Goal: Transaction & Acquisition: Purchase product/service

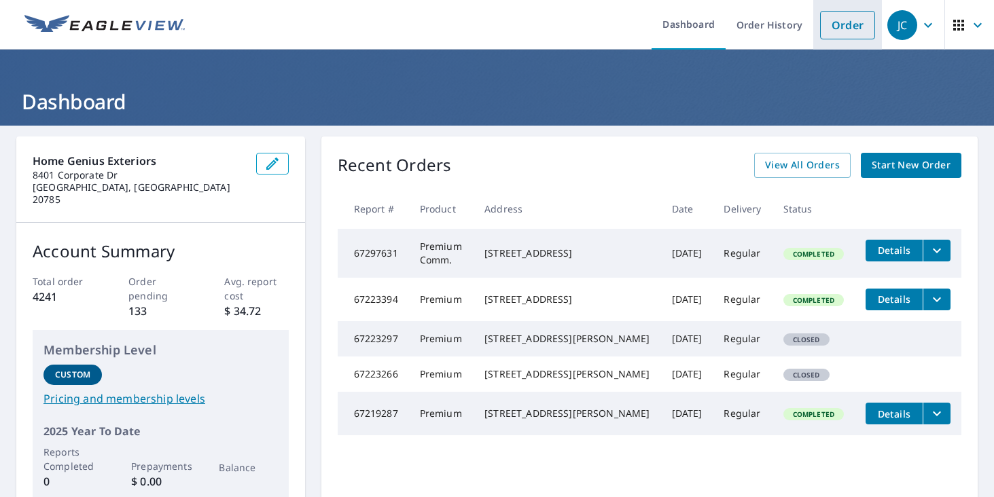
click at [841, 13] on link "Order" at bounding box center [847, 25] width 55 height 29
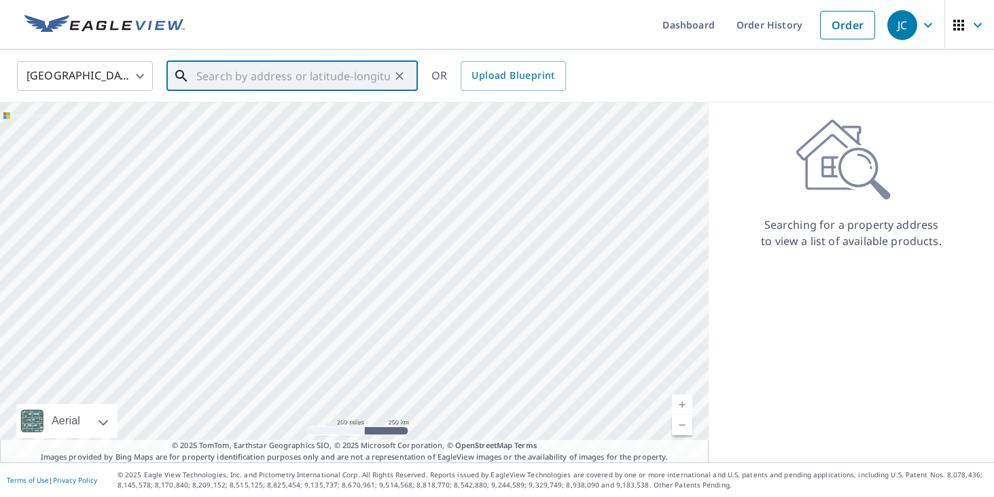
click at [224, 88] on input "text" at bounding box center [293, 76] width 194 height 38
paste input "[STREET_ADDRESS]"
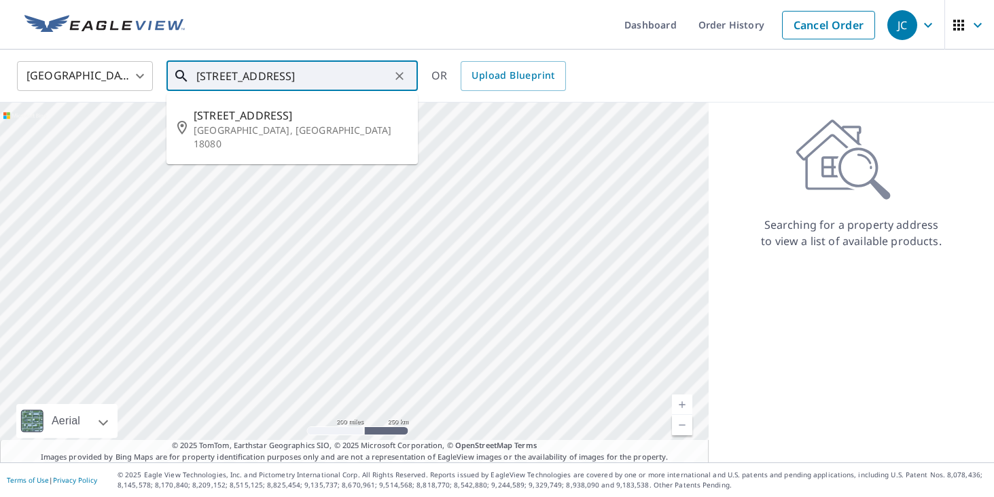
type input "[STREET_ADDRESS]"
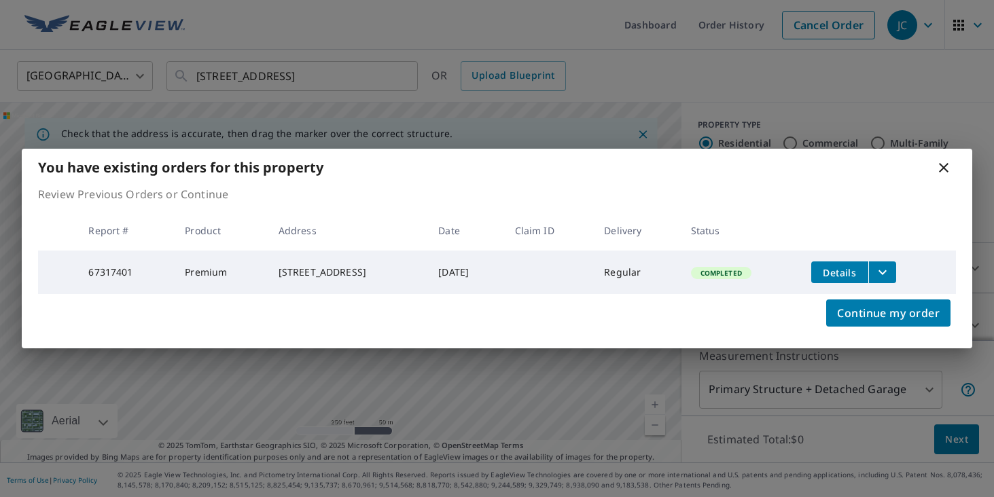
click at [845, 269] on span "Details" at bounding box center [840, 272] width 41 height 13
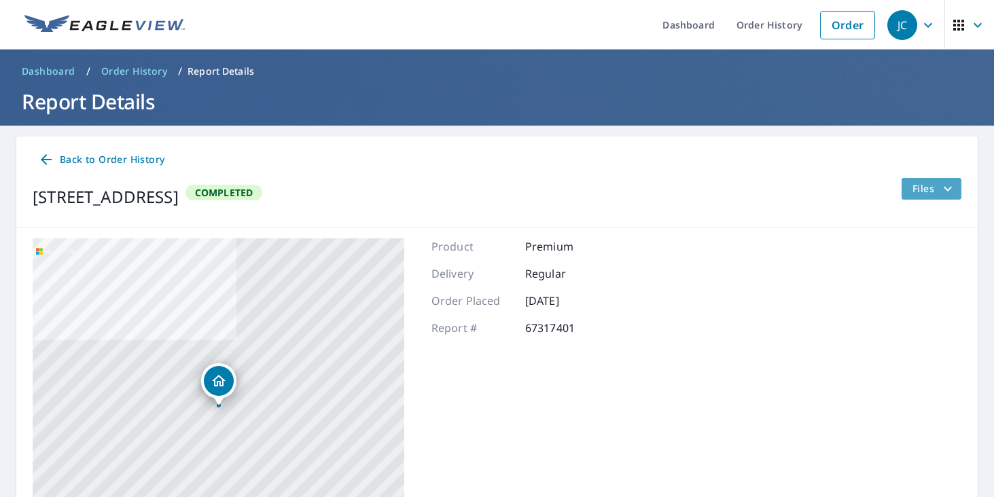
click at [922, 191] on span "Files" at bounding box center [934, 189] width 43 height 16
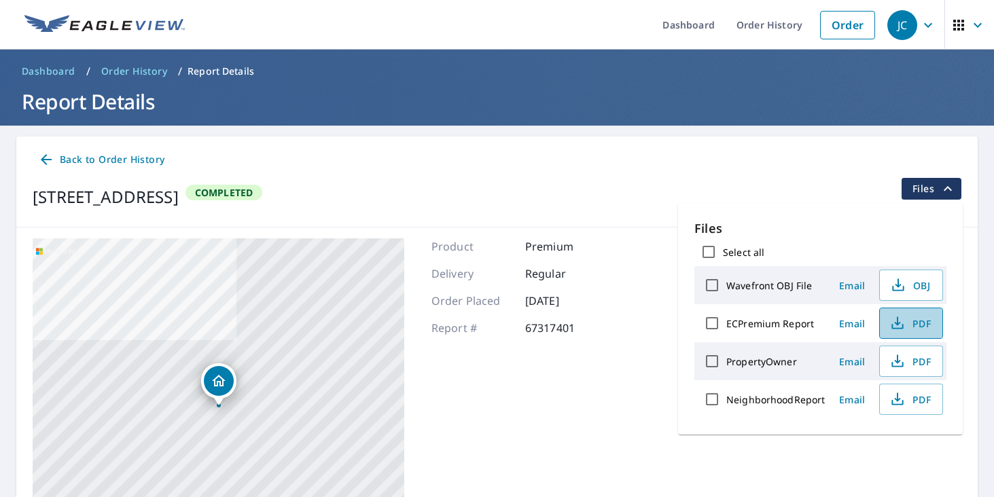
click at [900, 321] on icon "button" at bounding box center [898, 323] width 16 height 16
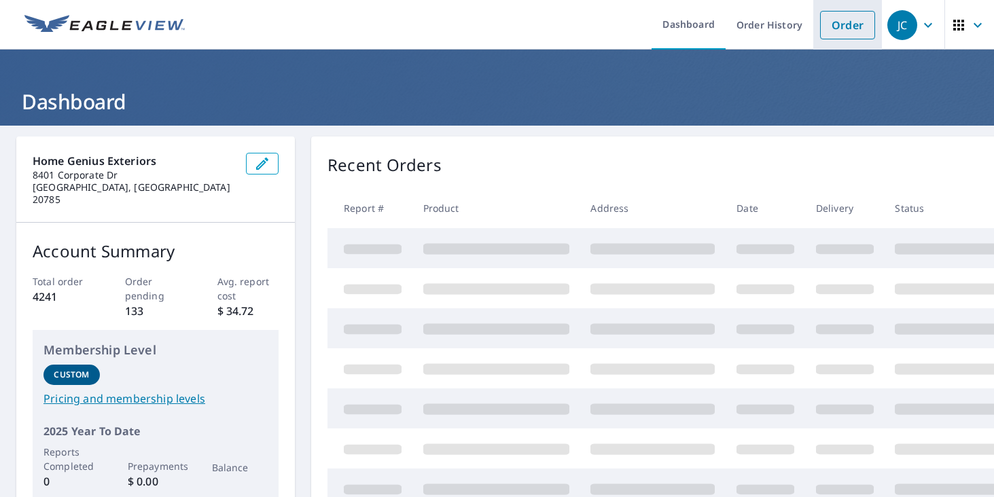
click at [837, 35] on link "Order" at bounding box center [847, 25] width 55 height 29
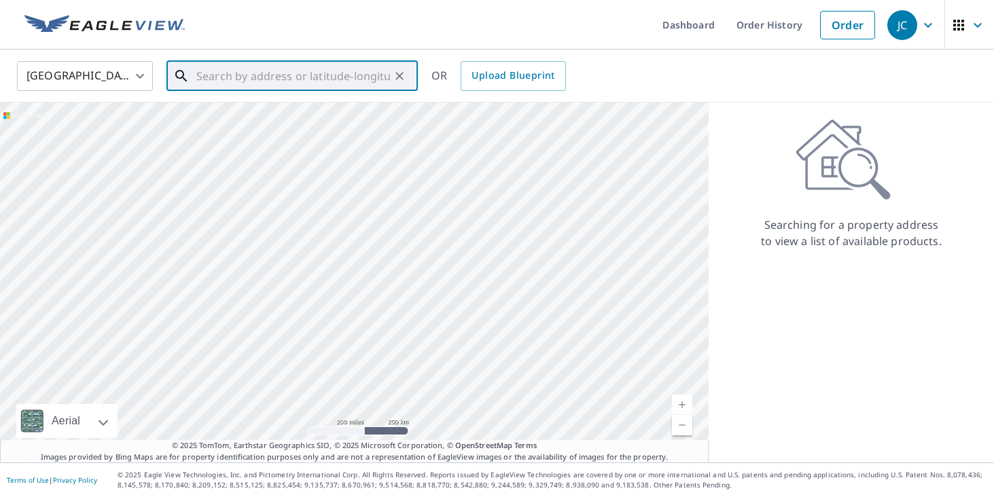
click at [344, 87] on input "text" at bounding box center [293, 76] width 194 height 38
click at [262, 77] on input "text" at bounding box center [293, 76] width 194 height 38
paste input "310 Stitzer Ave Wenersville PA 19565"
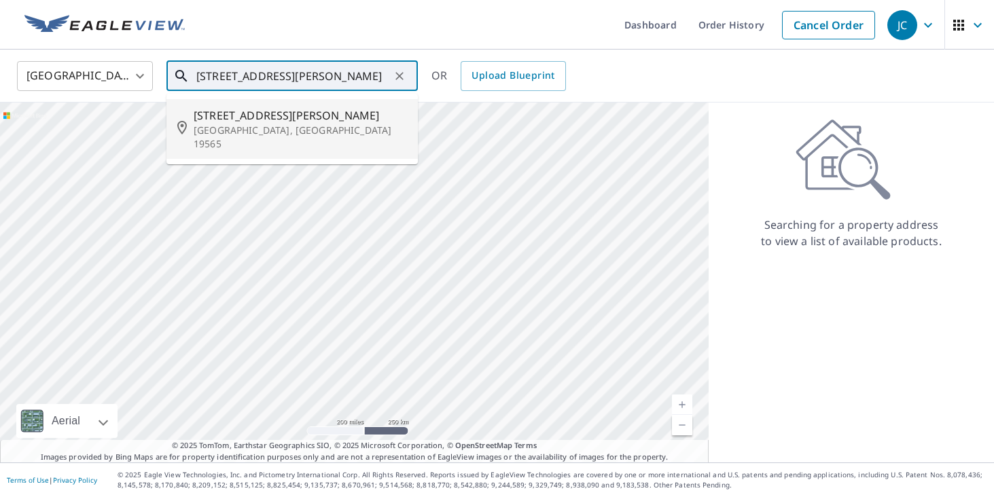
click at [272, 125] on p "Wernersville, PA 19565" at bounding box center [300, 137] width 213 height 27
type input "310 Stitzer Ave Wernersville, PA 19565"
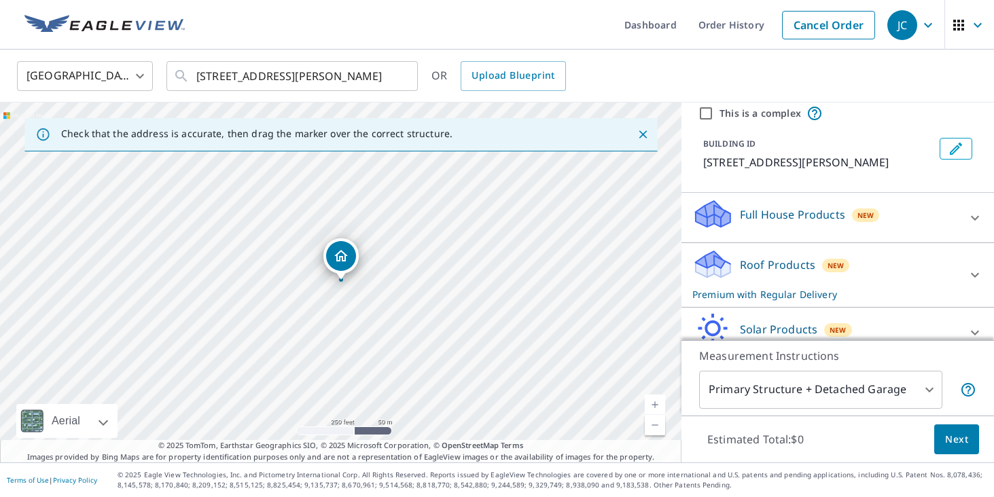
scroll to position [53, 0]
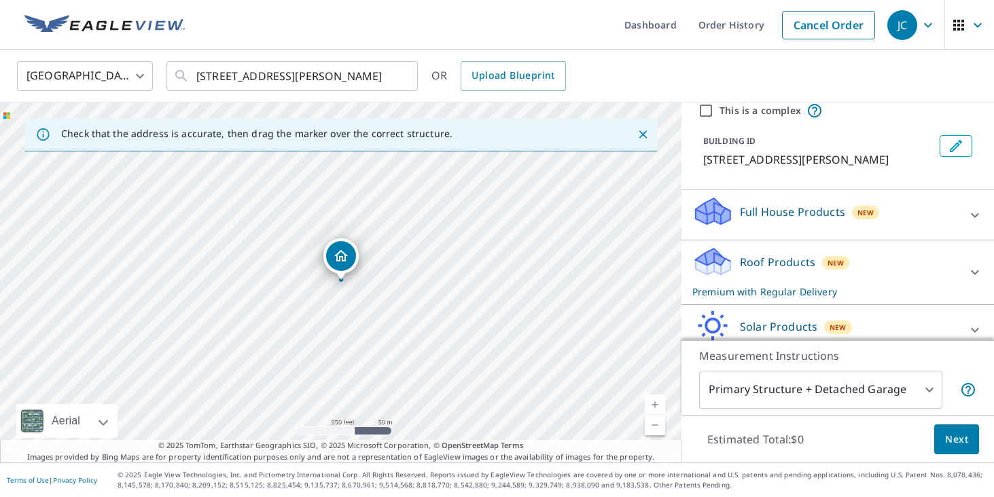
click at [905, 269] on div "Roof Products New Premium with Regular Delivery" at bounding box center [825, 272] width 266 height 53
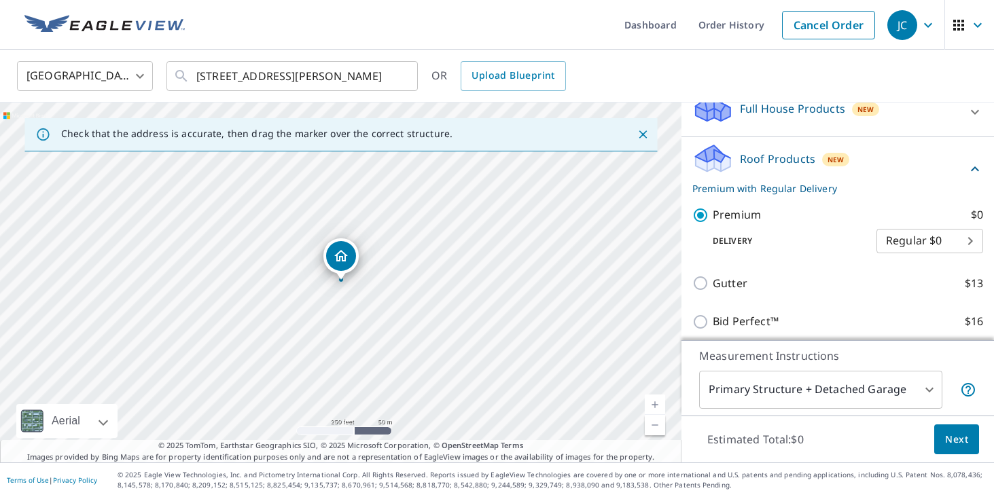
scroll to position [158, 0]
click at [949, 432] on span "Next" at bounding box center [956, 440] width 23 height 17
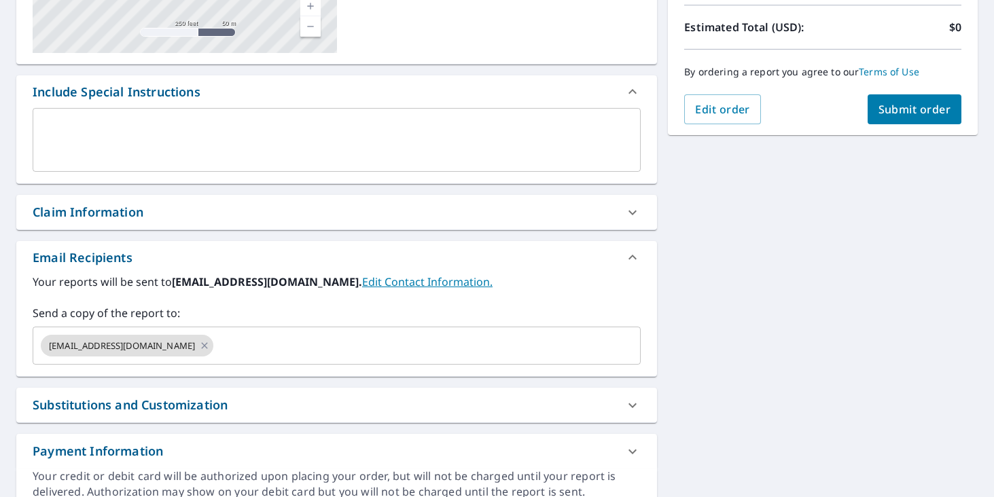
scroll to position [315, 0]
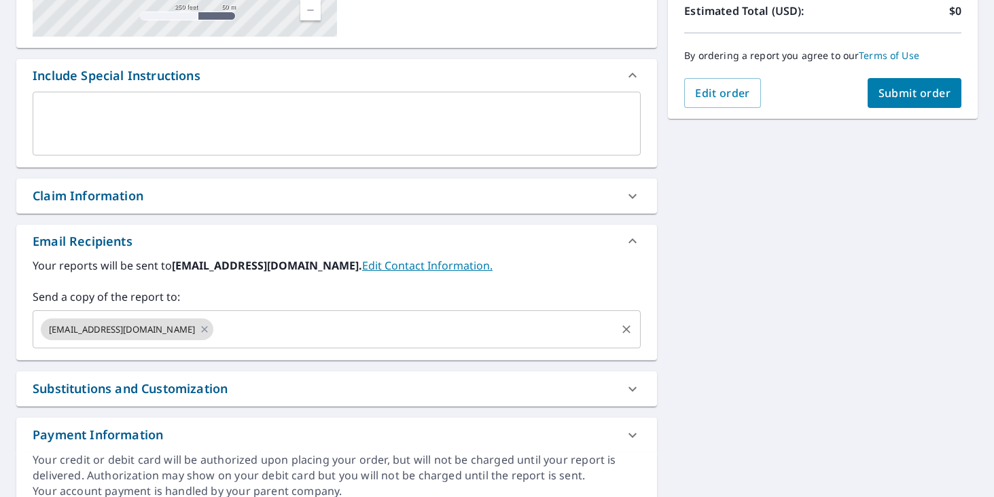
click at [279, 331] on input "text" at bounding box center [414, 330] width 399 height 26
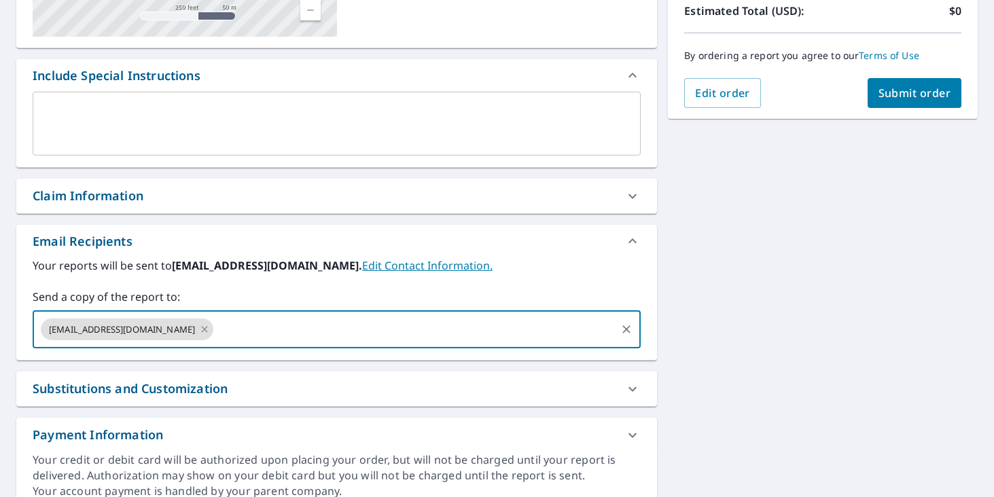
type input "acorreia@homegeniusexteriors.com"
checkbox input "true"
type input "v"
paste input "mgriffiths@homegeniusexteriors.com"
type input "mgriffiths@homegeniusexteriors.com"
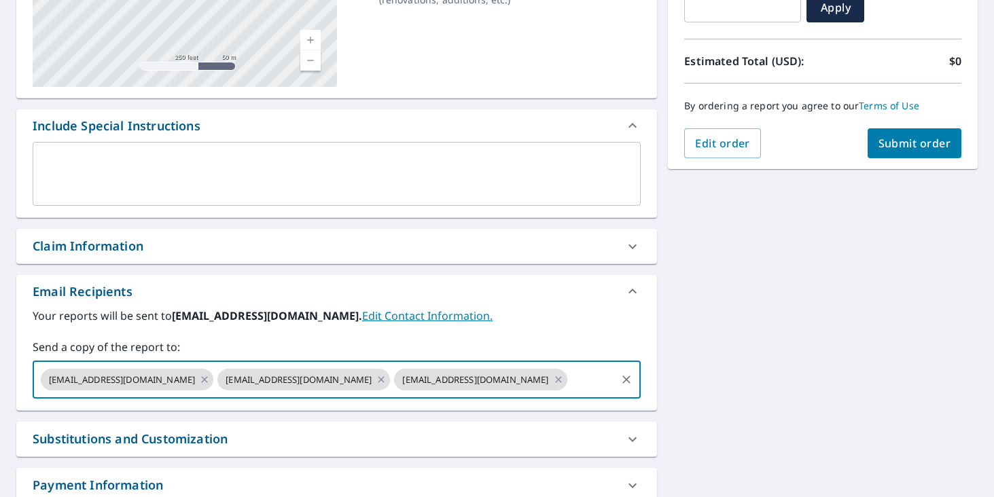
scroll to position [192, 0]
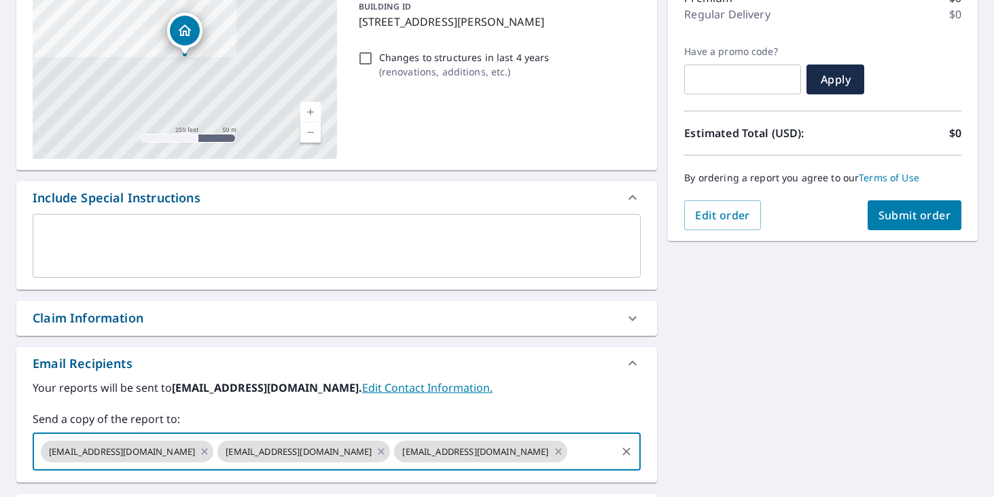
click at [919, 208] on span "Submit order" at bounding box center [915, 215] width 73 height 15
checkbox input "true"
